Goal: Task Accomplishment & Management: Use online tool/utility

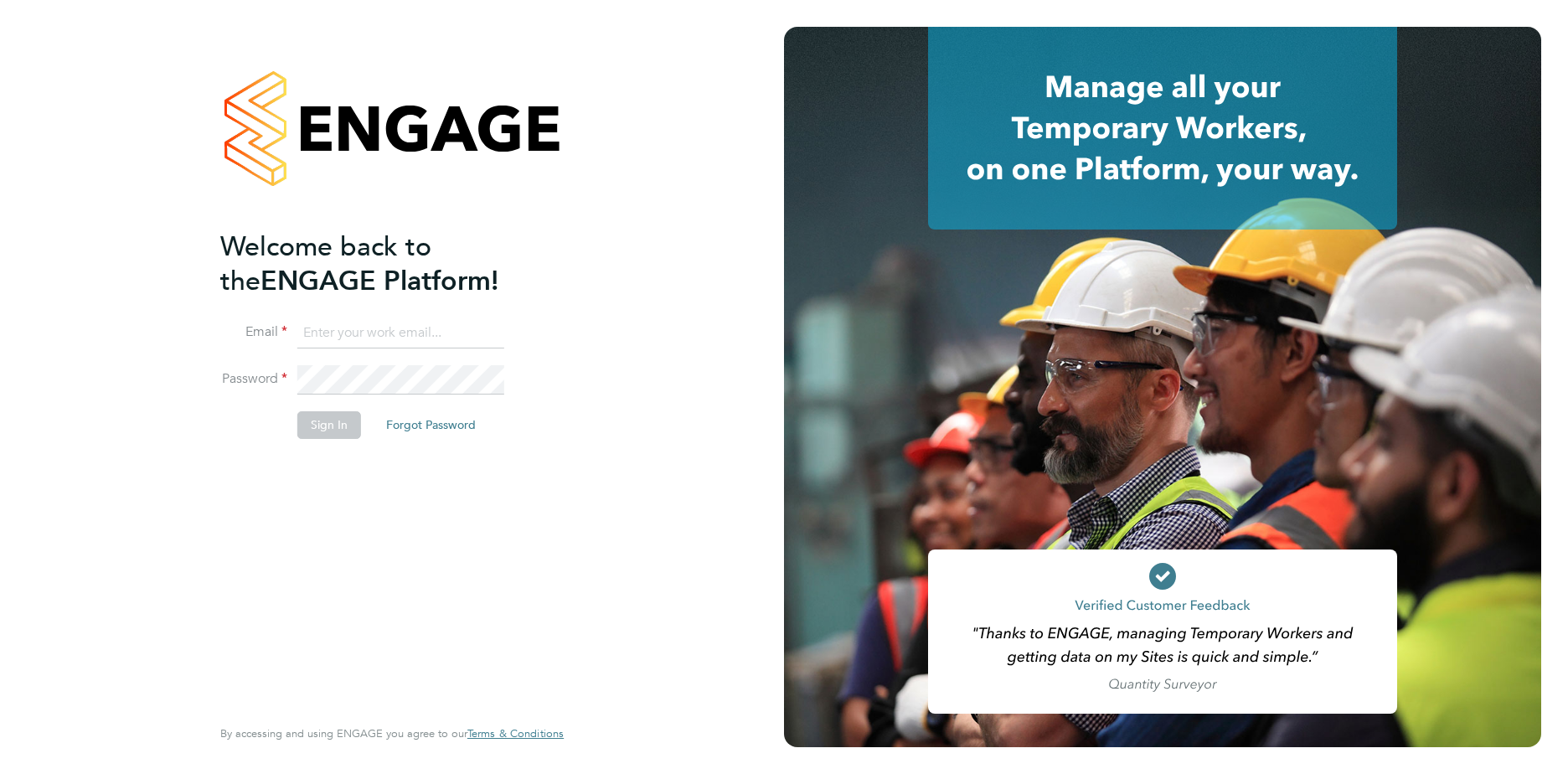
type input "[EMAIL_ADDRESS][DOMAIN_NAME]"
click at [328, 428] on button "Sign In" at bounding box center [329, 425] width 63 height 27
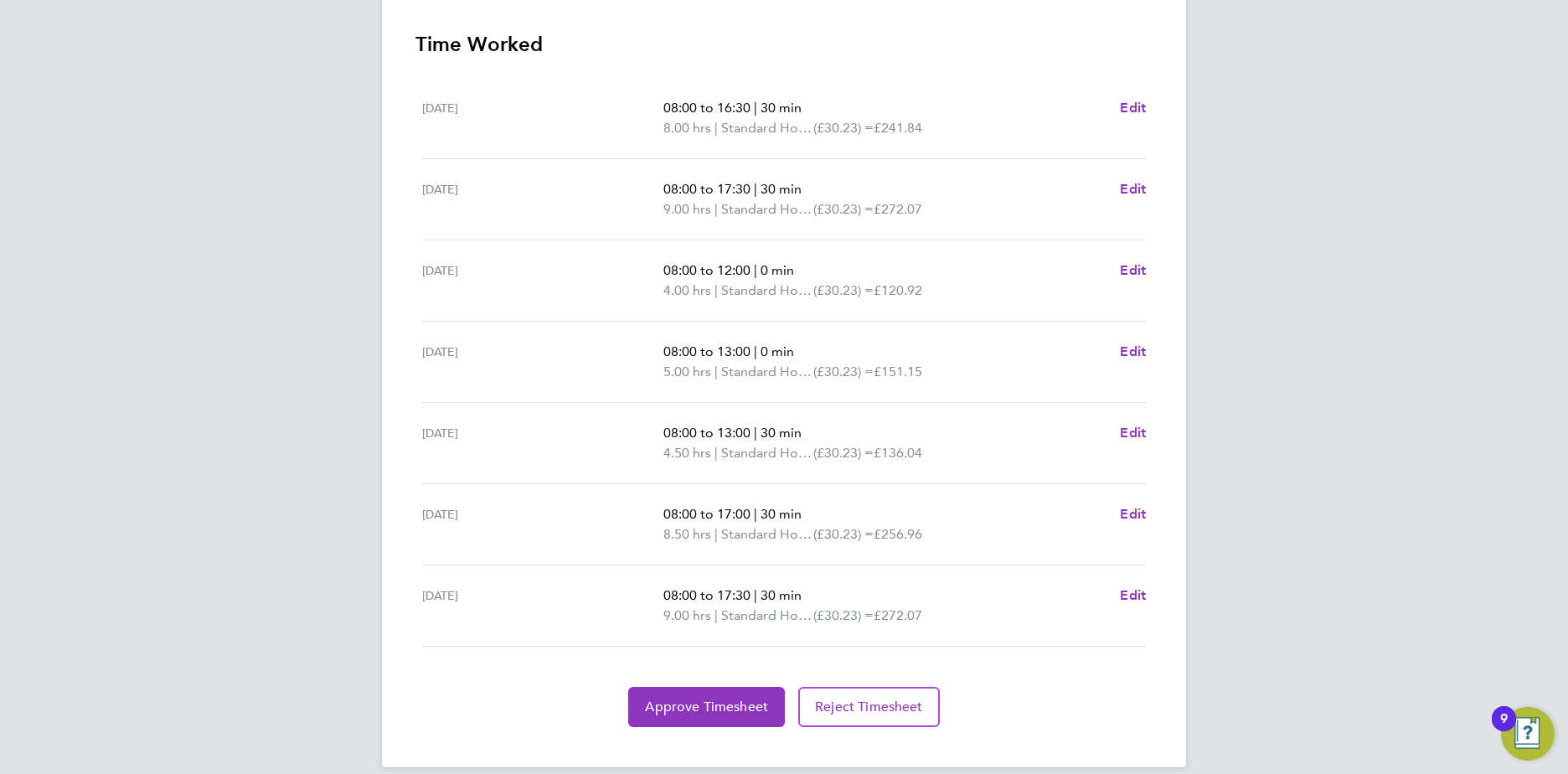
scroll to position [490, 0]
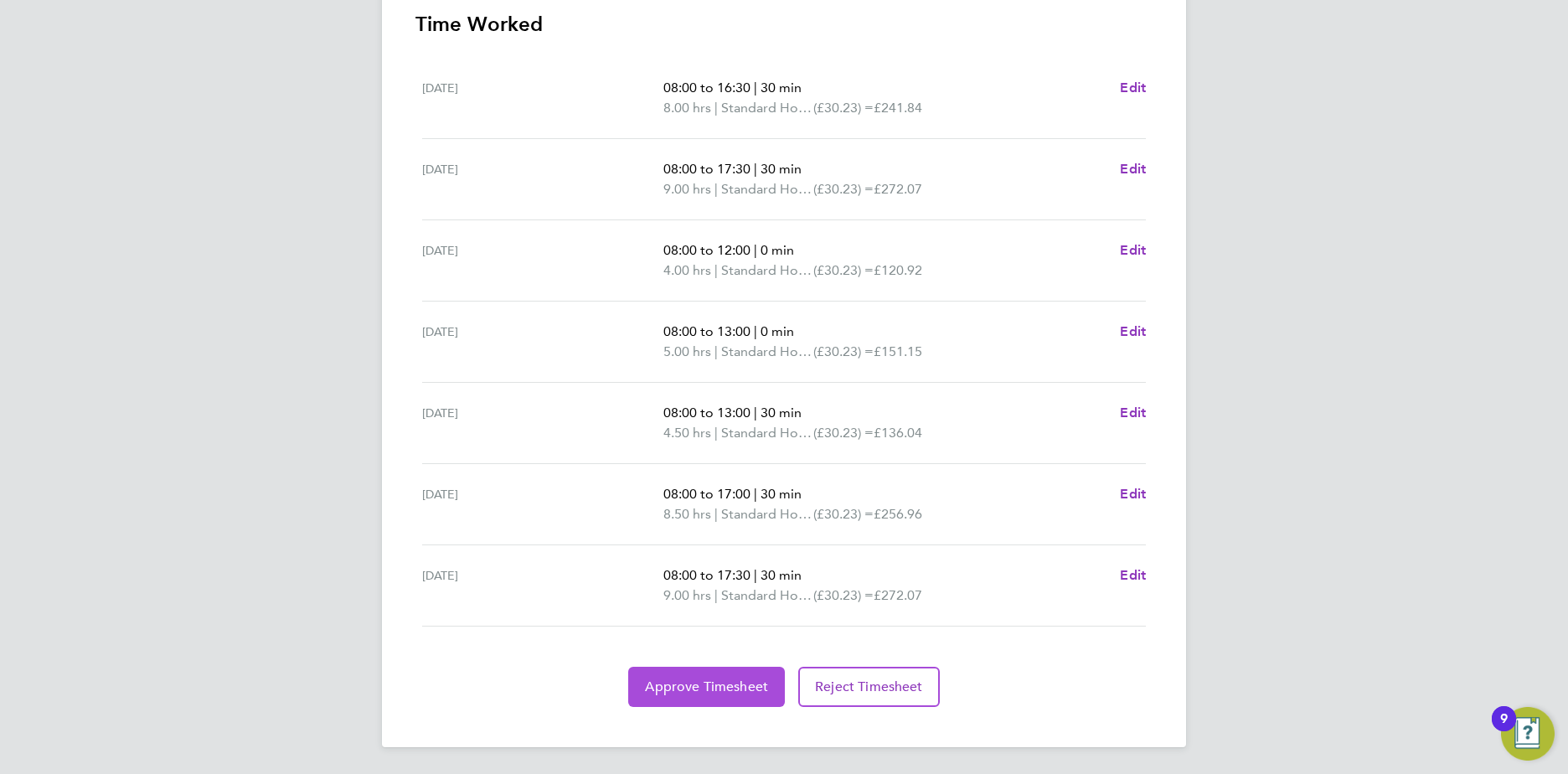
click at [737, 697] on button "Approve Timesheet" at bounding box center [707, 686] width 157 height 40
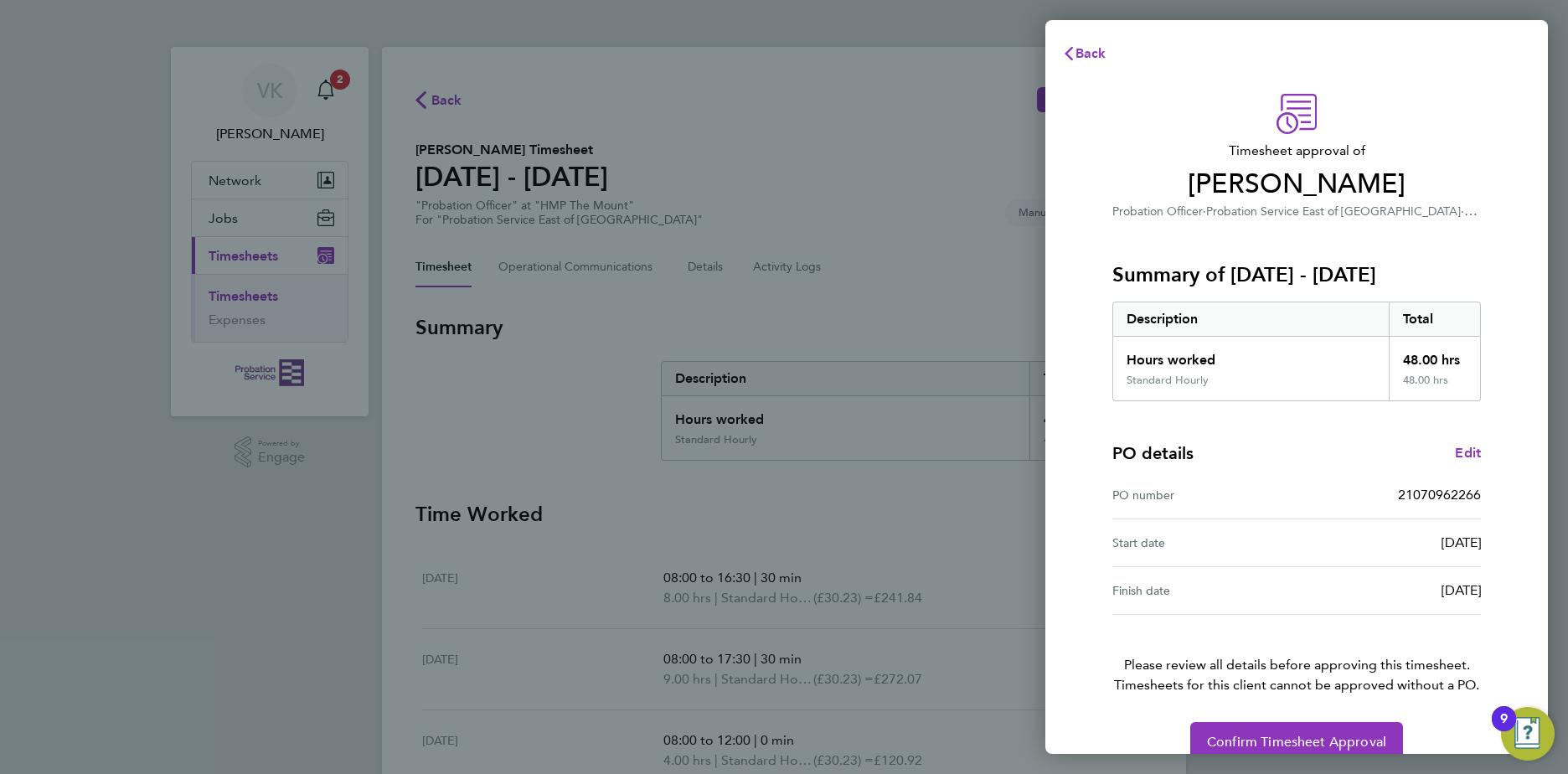
scroll to position [29, 0]
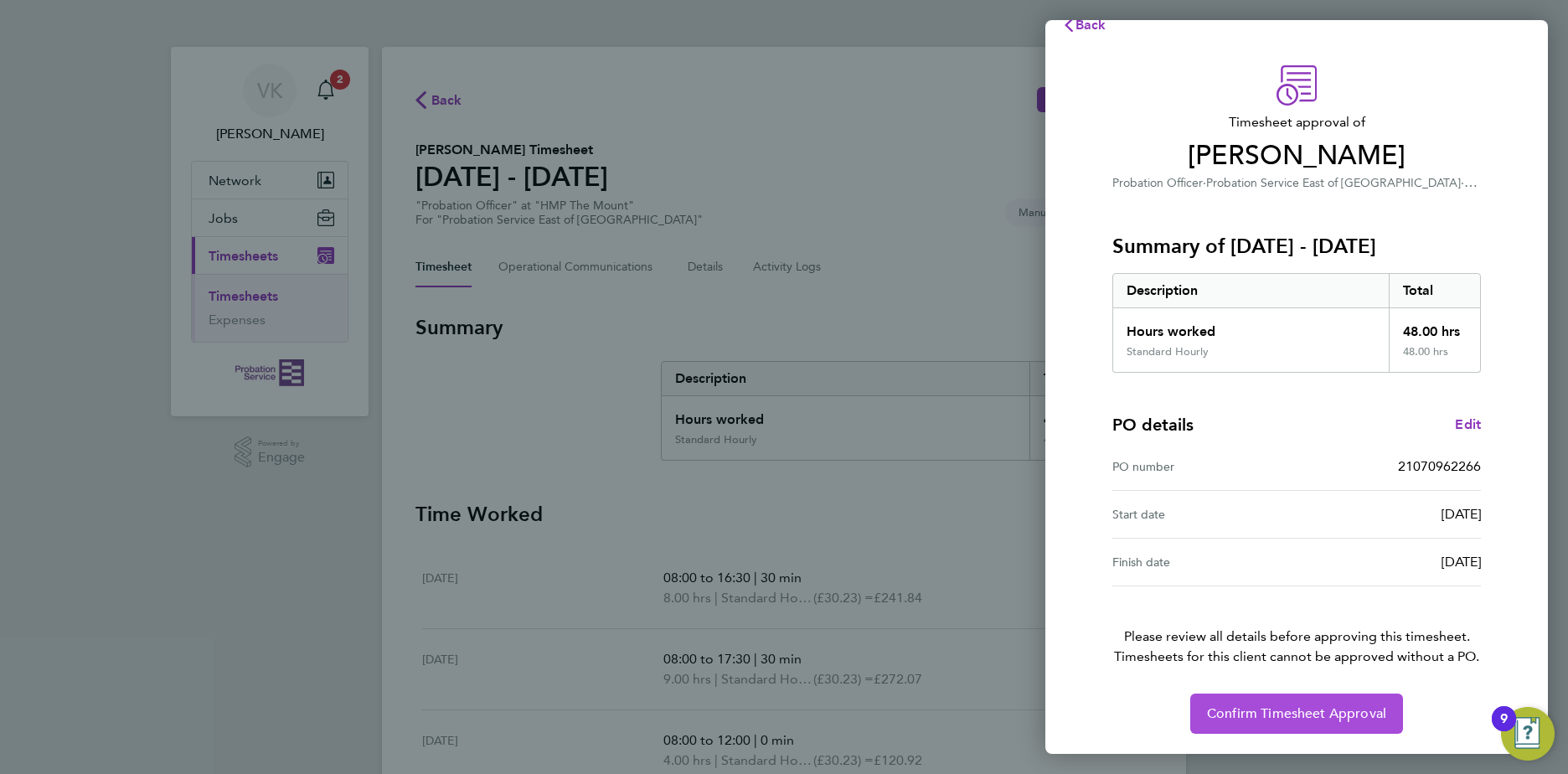
click at [1363, 715] on span "Confirm Timesheet Approval" at bounding box center [1296, 713] width 179 height 17
